Goal: Task Accomplishment & Management: Manage account settings

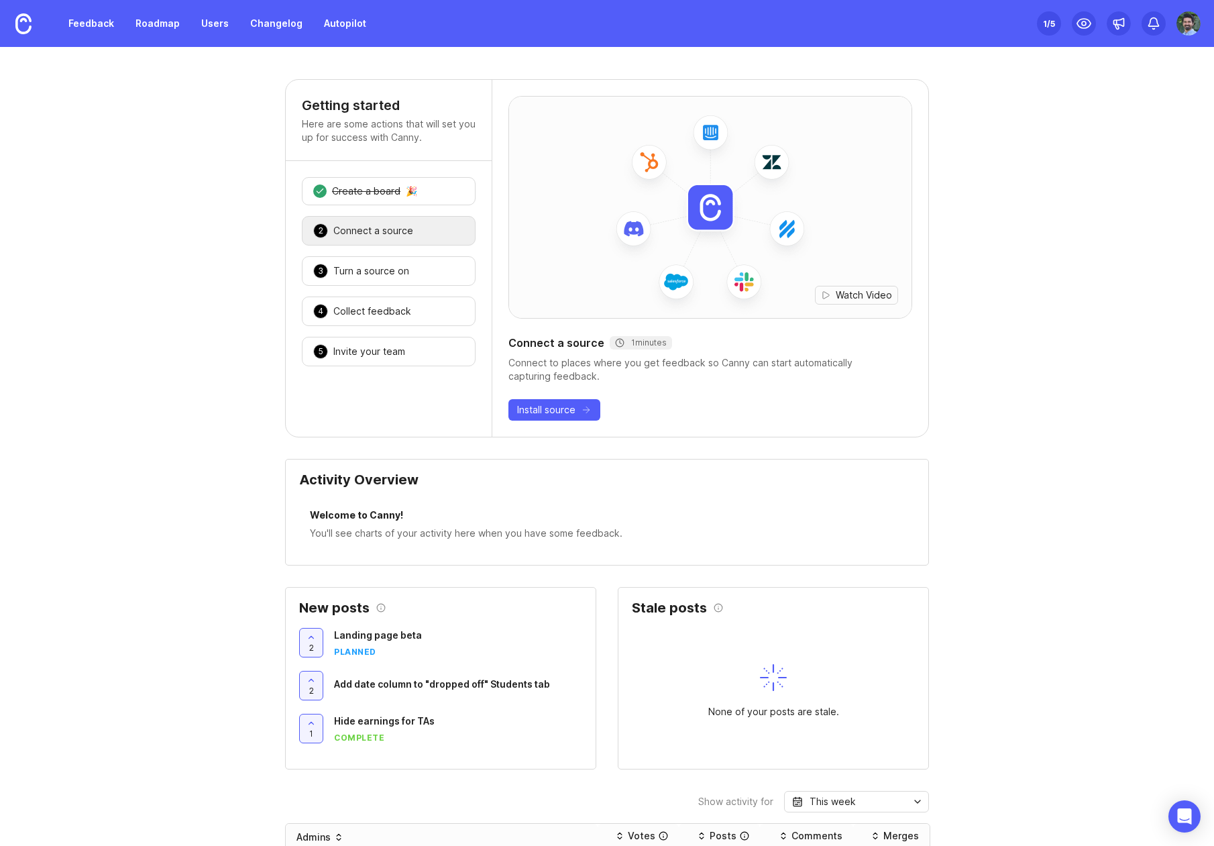
click at [1191, 17] on img at bounding box center [1189, 23] width 24 height 24
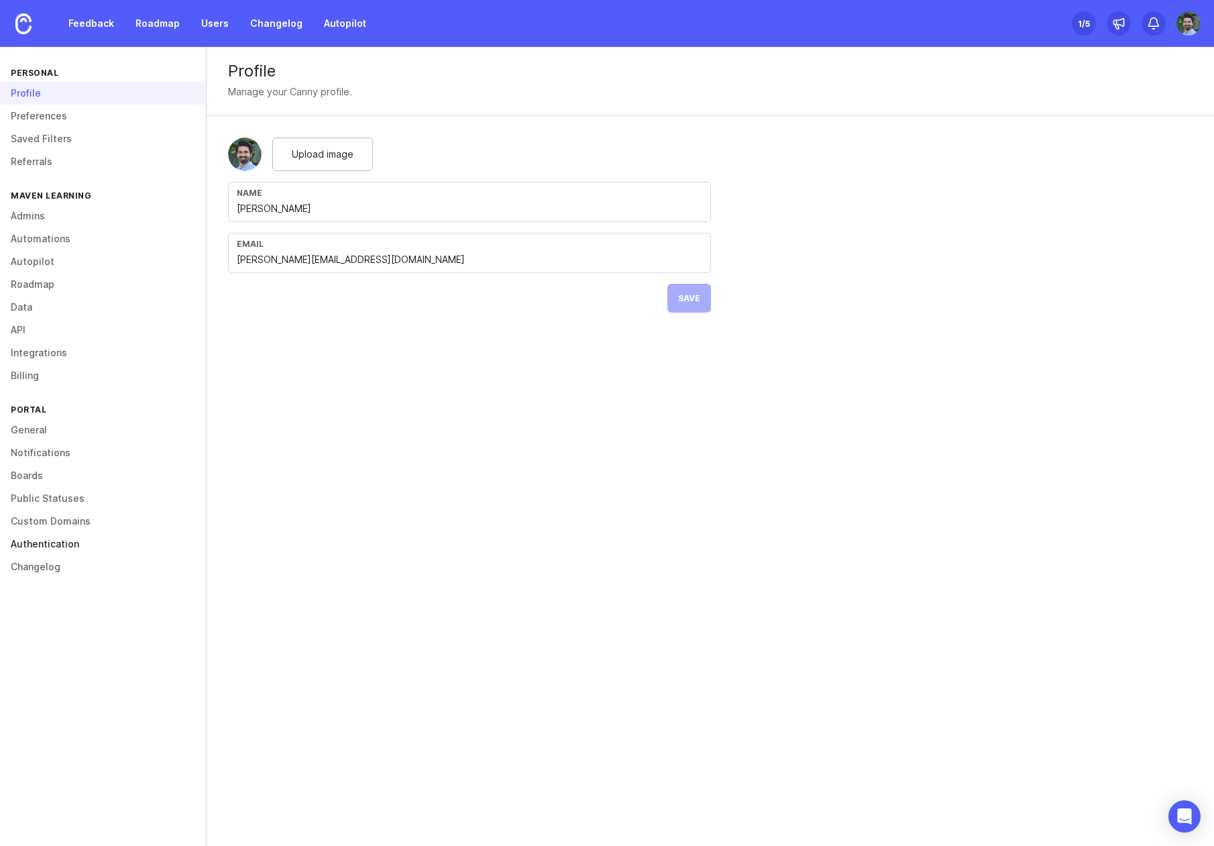
click at [57, 549] on link "Authentication" at bounding box center [103, 544] width 206 height 23
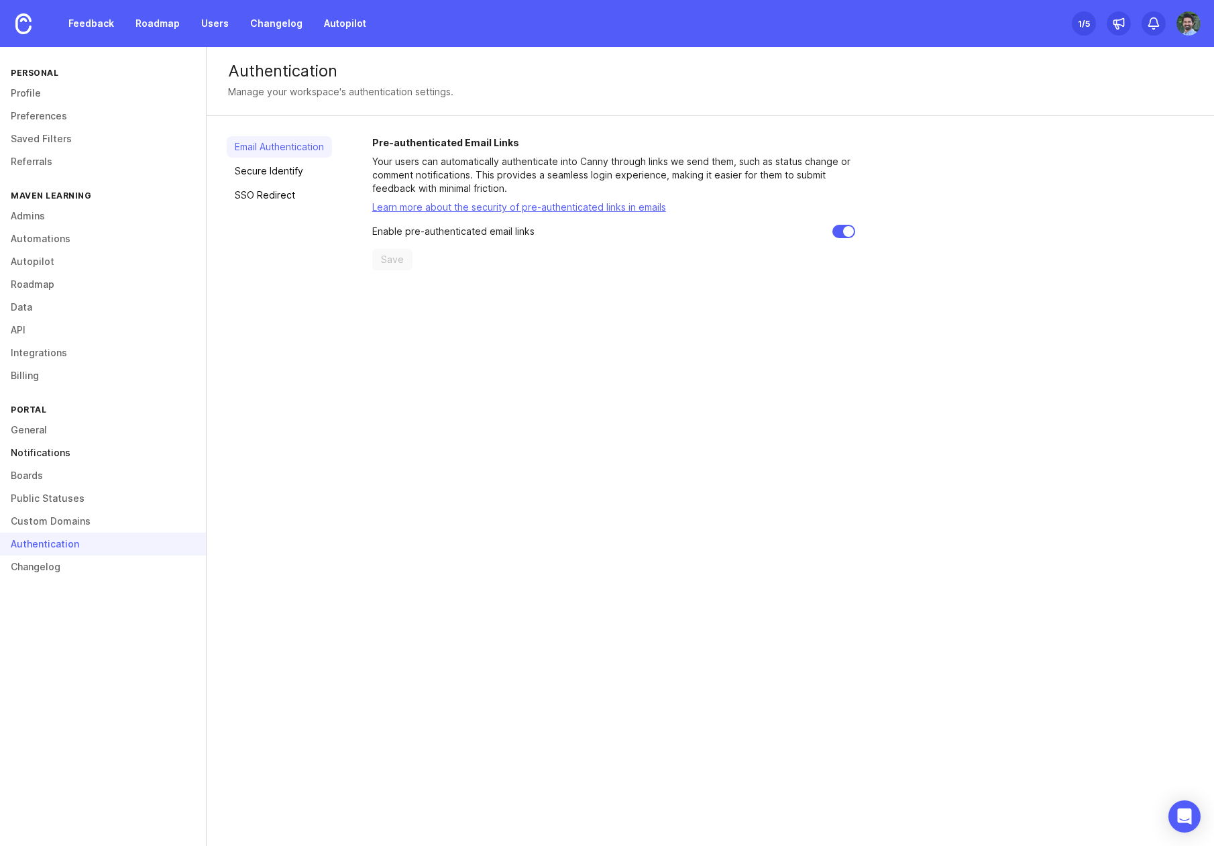
click at [46, 447] on link "Notifications" at bounding box center [103, 452] width 206 height 23
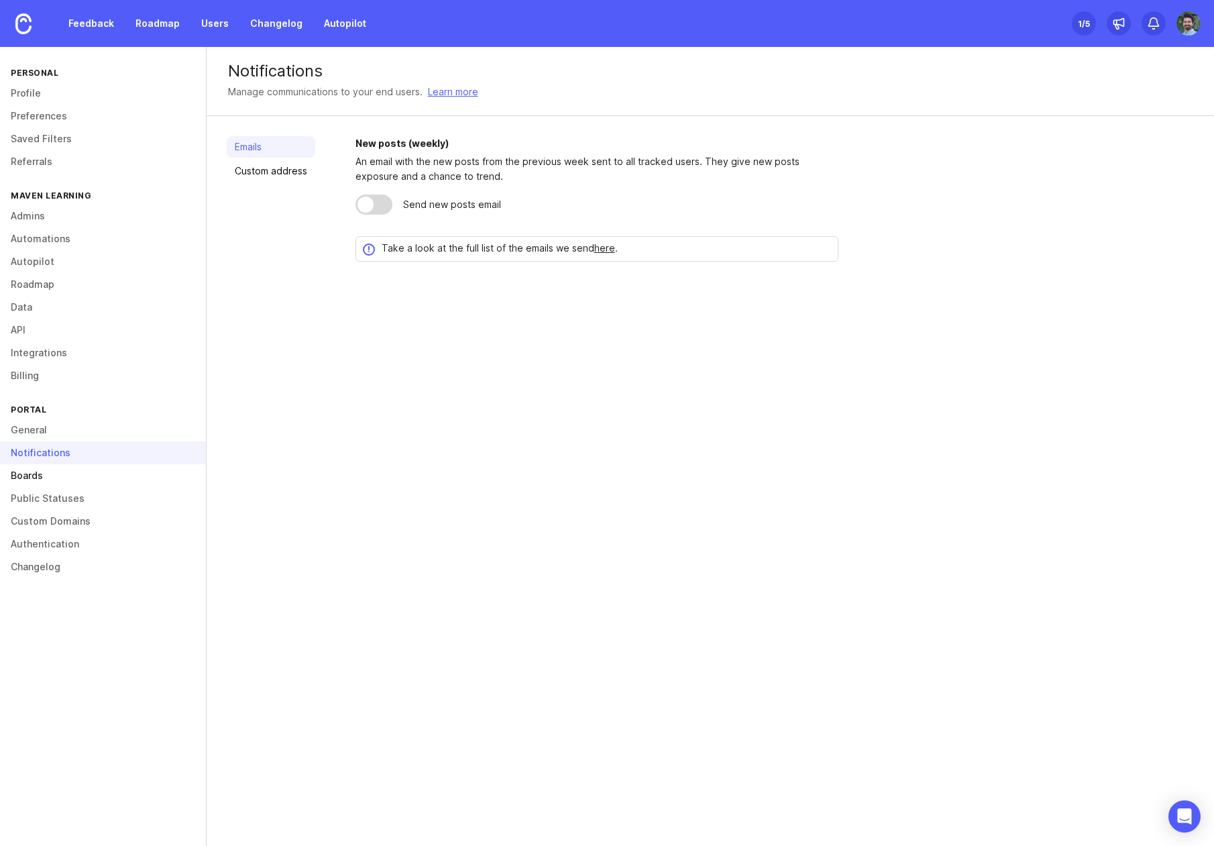
click at [40, 478] on link "Boards" at bounding box center [103, 475] width 206 height 23
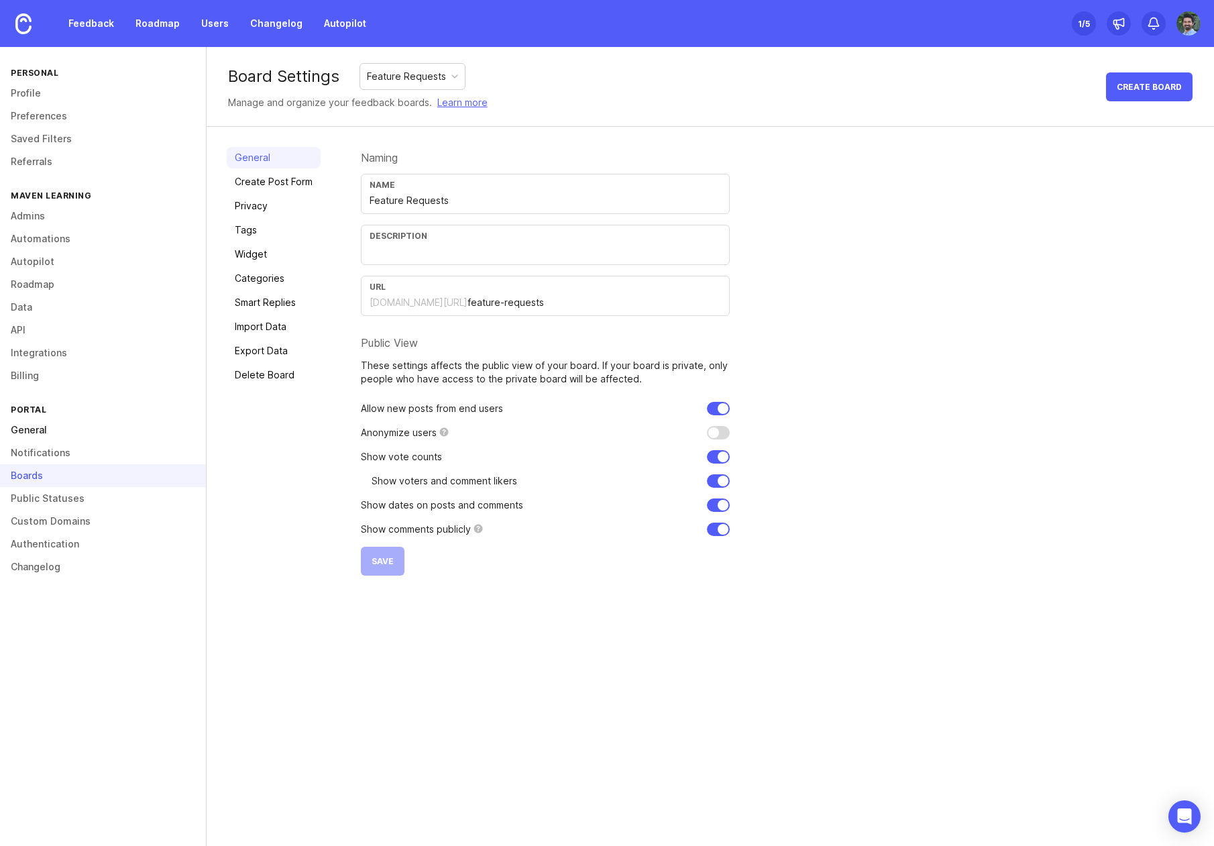
click at [40, 424] on link "General" at bounding box center [103, 430] width 206 height 23
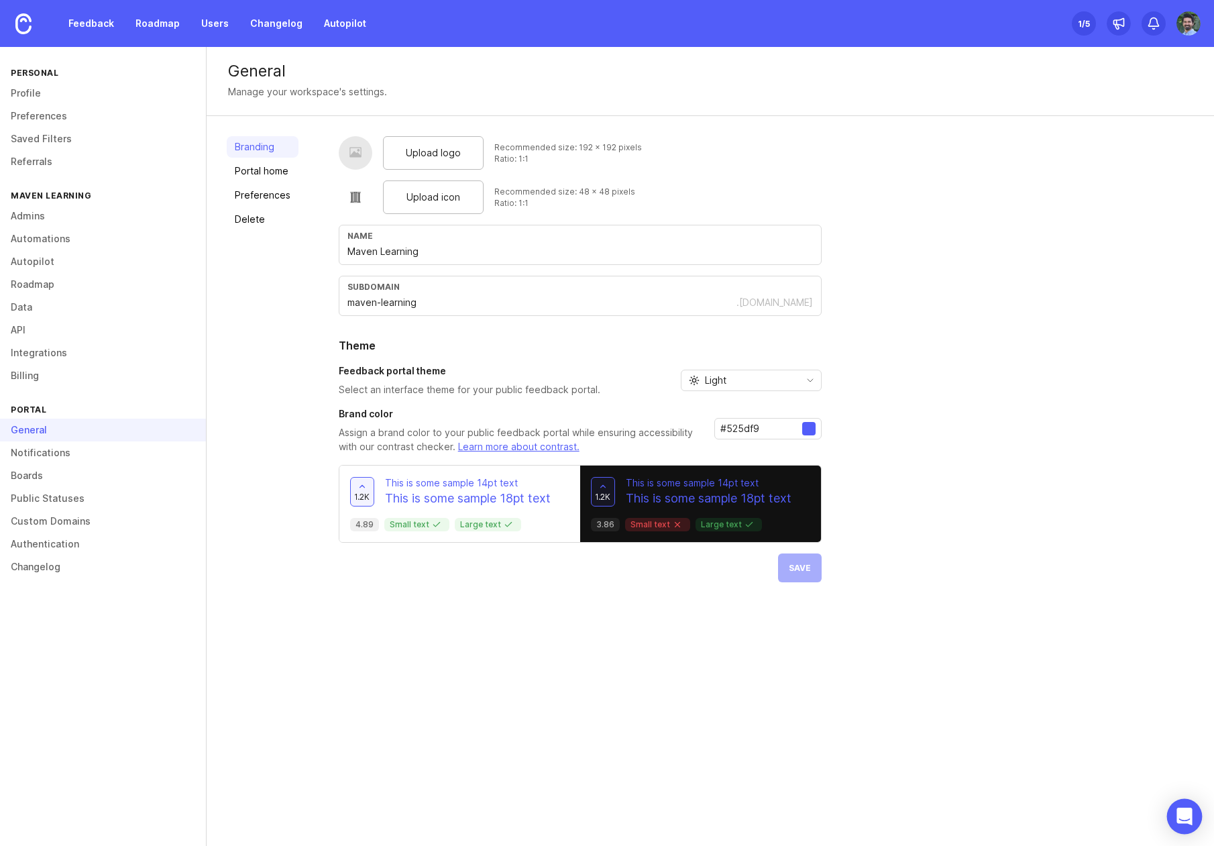
click at [1176, 813] on div "Open Intercom Messenger" at bounding box center [1185, 817] width 36 height 36
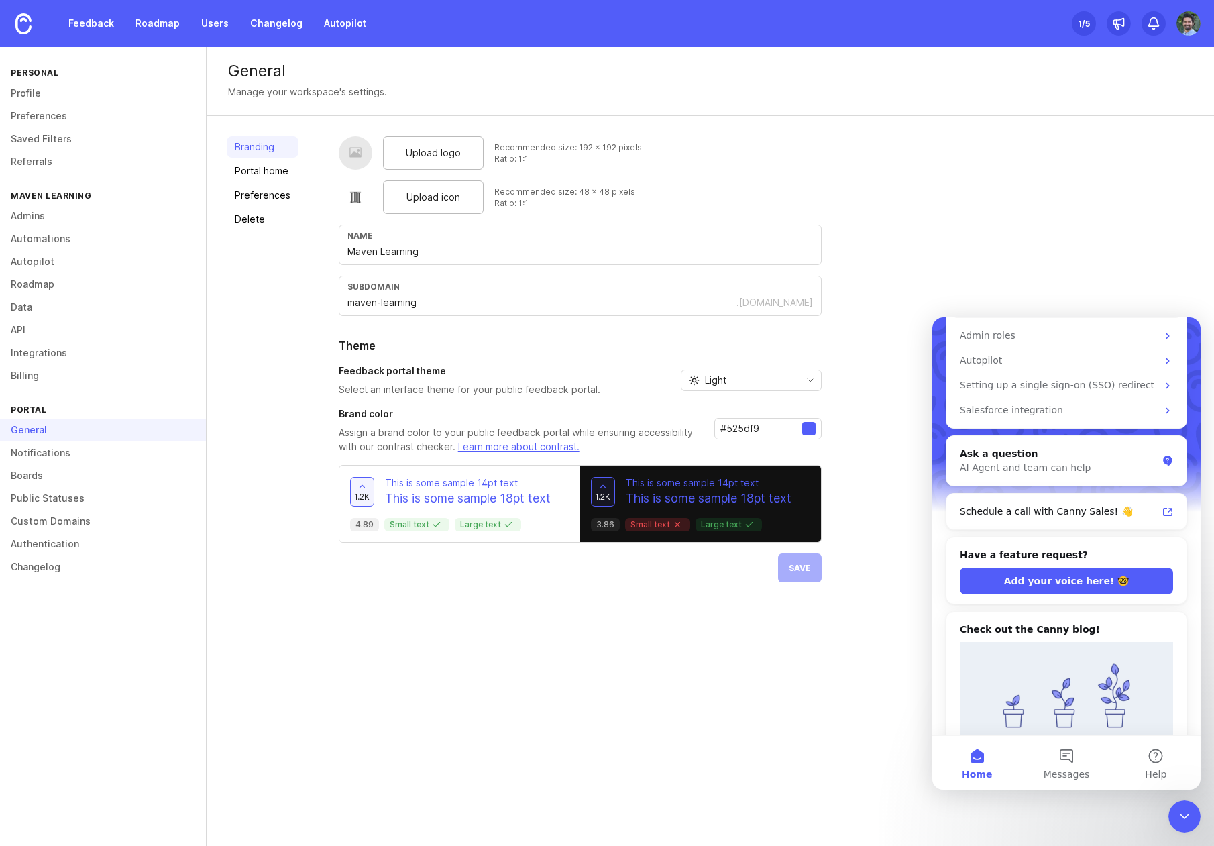
scroll to position [134, 0]
